Goal: Check status: Check status

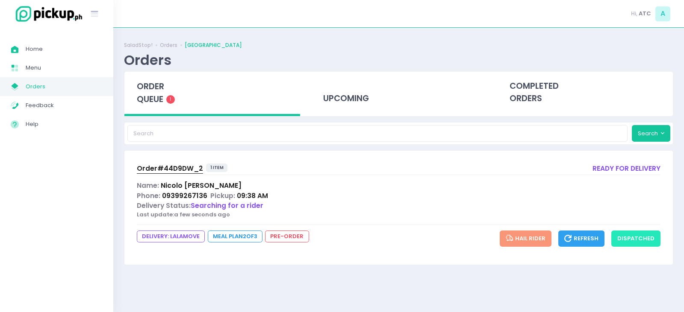
click at [632, 238] on button "dispatched" at bounding box center [635, 239] width 49 height 16
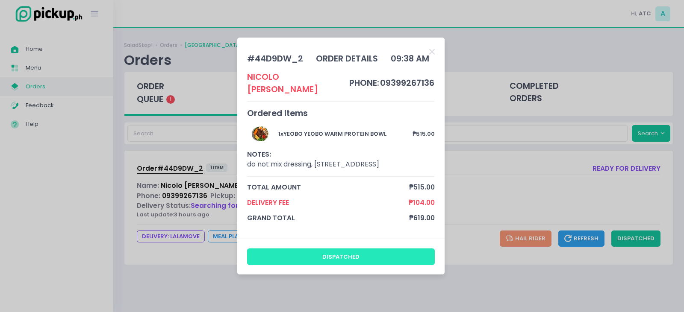
click at [392, 262] on button "dispatched" at bounding box center [341, 257] width 188 height 16
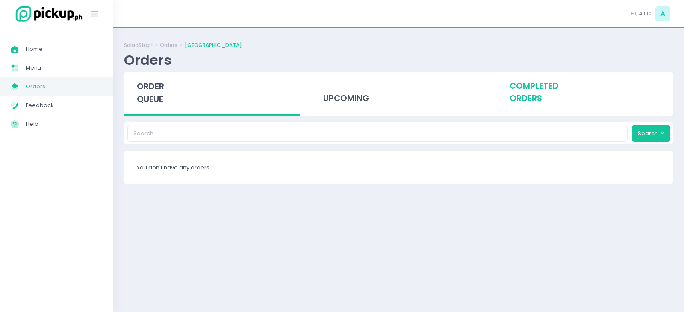
click at [521, 88] on div "completed orders" at bounding box center [585, 93] width 176 height 42
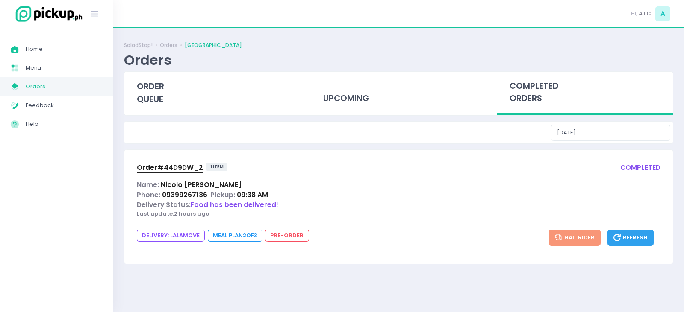
click at [176, 169] on span "Order# 44D9DW_2" at bounding box center [170, 167] width 66 height 9
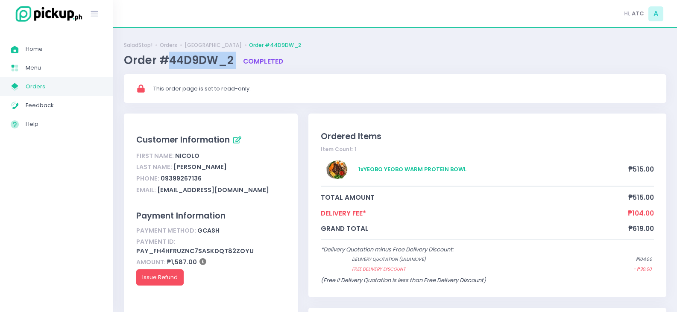
drag, startPoint x: 171, startPoint y: 60, endPoint x: 237, endPoint y: 58, distance: 66.3
click at [237, 58] on div "Order #44D9DW_2 completed" at bounding box center [395, 60] width 543 height 17
copy span "44D9DW_2"
